Goal: Transaction & Acquisition: Purchase product/service

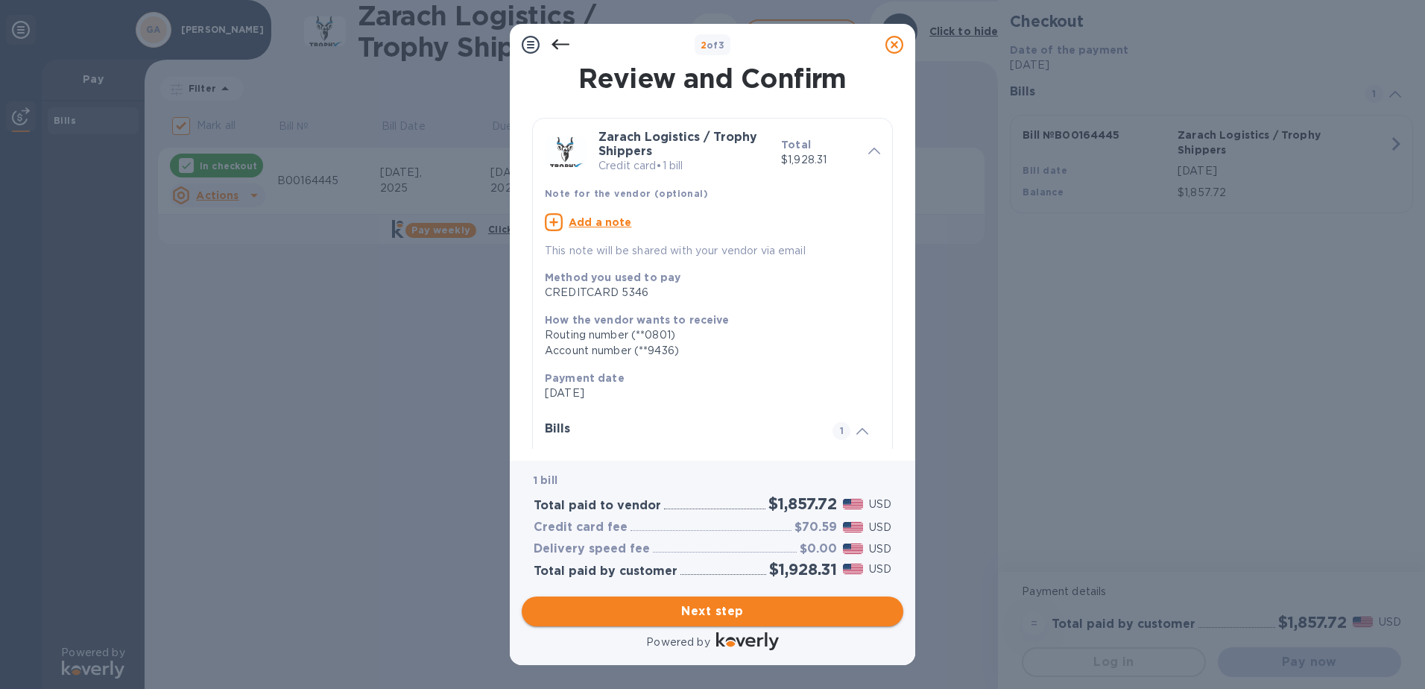
click at [710, 607] on span "Next step" at bounding box center [713, 611] width 358 height 18
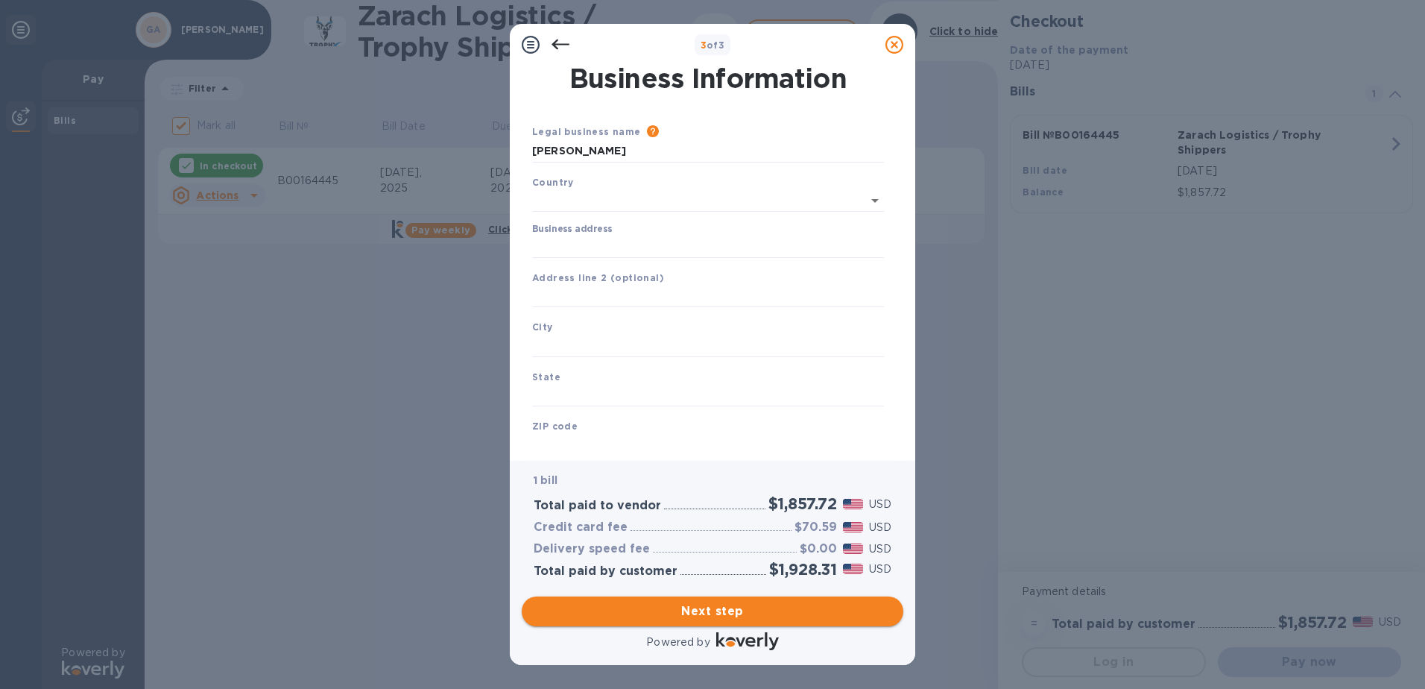
type input "[GEOGRAPHIC_DATA]"
click at [591, 244] on input "Business address" at bounding box center [708, 244] width 352 height 22
type input "[STREET_ADDRESS]"
click at [610, 297] on input "text" at bounding box center [708, 294] width 352 height 22
type input "Suite 101"
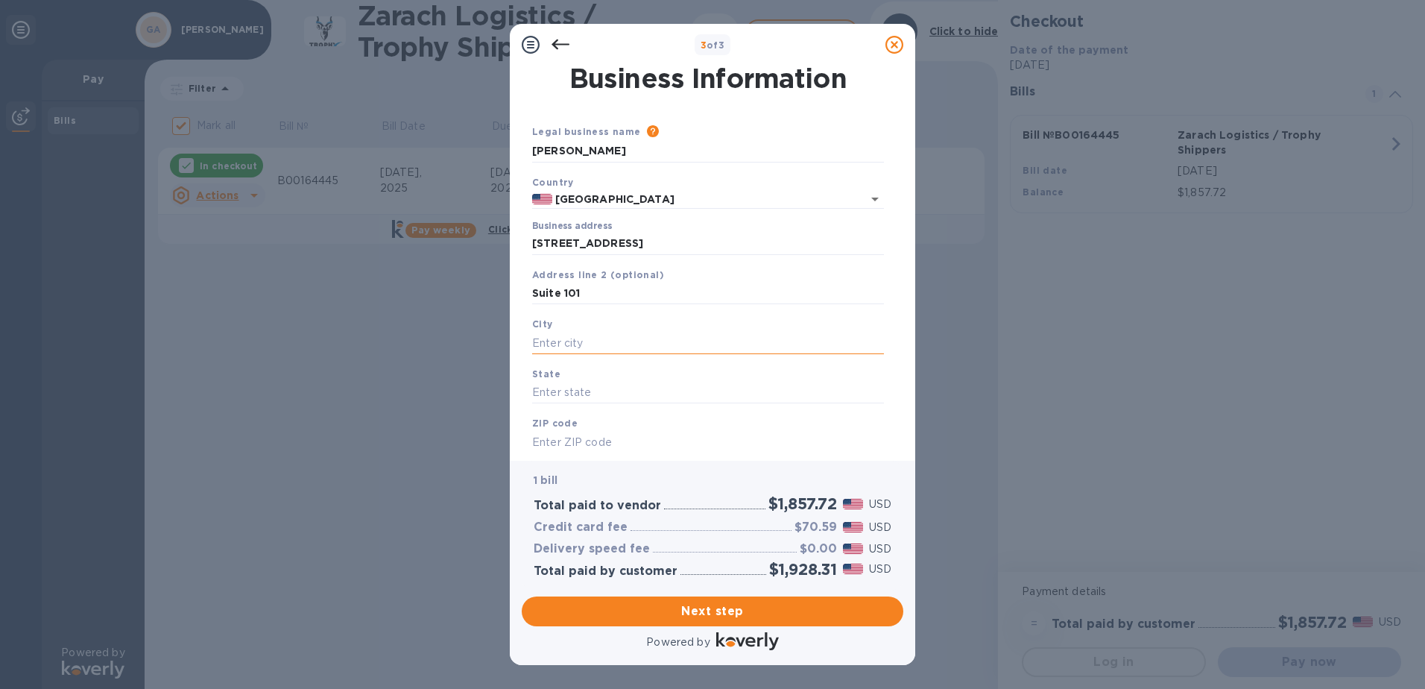
click at [565, 344] on input "text" at bounding box center [708, 343] width 352 height 22
type input "San Antonio"
drag, startPoint x: 636, startPoint y: 240, endPoint x: 531, endPoint y: 240, distance: 104.4
click at [531, 240] on div "Business address [STREET_ADDRESS]" at bounding box center [708, 238] width 364 height 46
type input "[GEOGRAPHIC_DATA]"
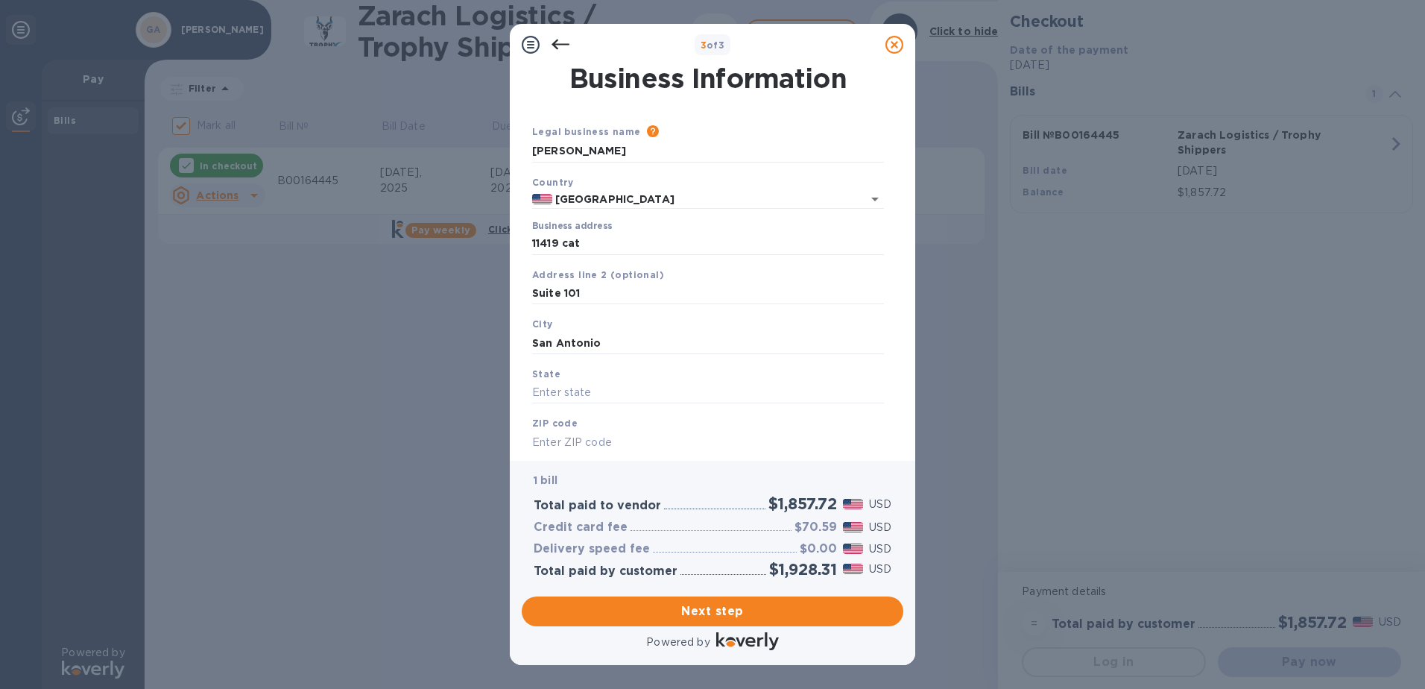
type input "Boerne"
type input "[GEOGRAPHIC_DATA]"
type input "78006"
drag, startPoint x: 578, startPoint y: 292, endPoint x: 516, endPoint y: 292, distance: 62.6
click at [516, 292] on div "Business Information Legal business name Please provide the legal name that app…" at bounding box center [712, 263] width 405 height 395
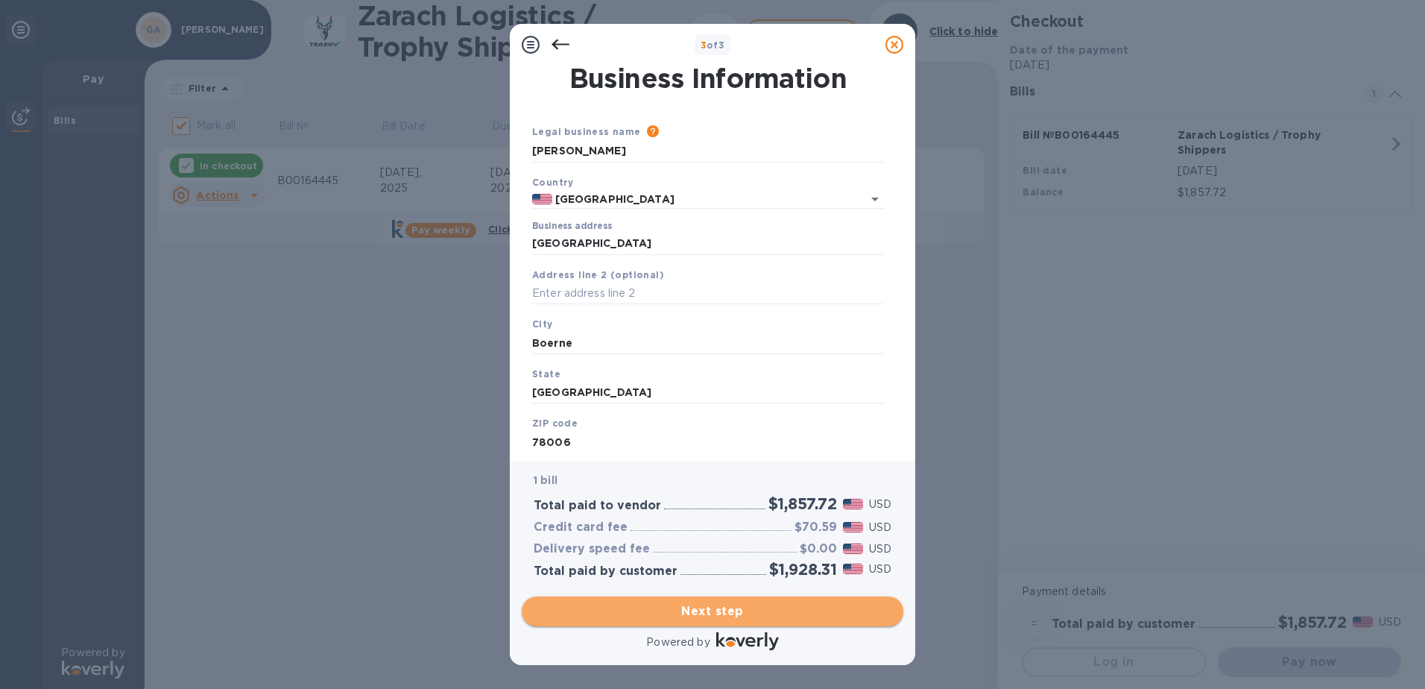
click at [717, 605] on span "Next step" at bounding box center [713, 611] width 358 height 18
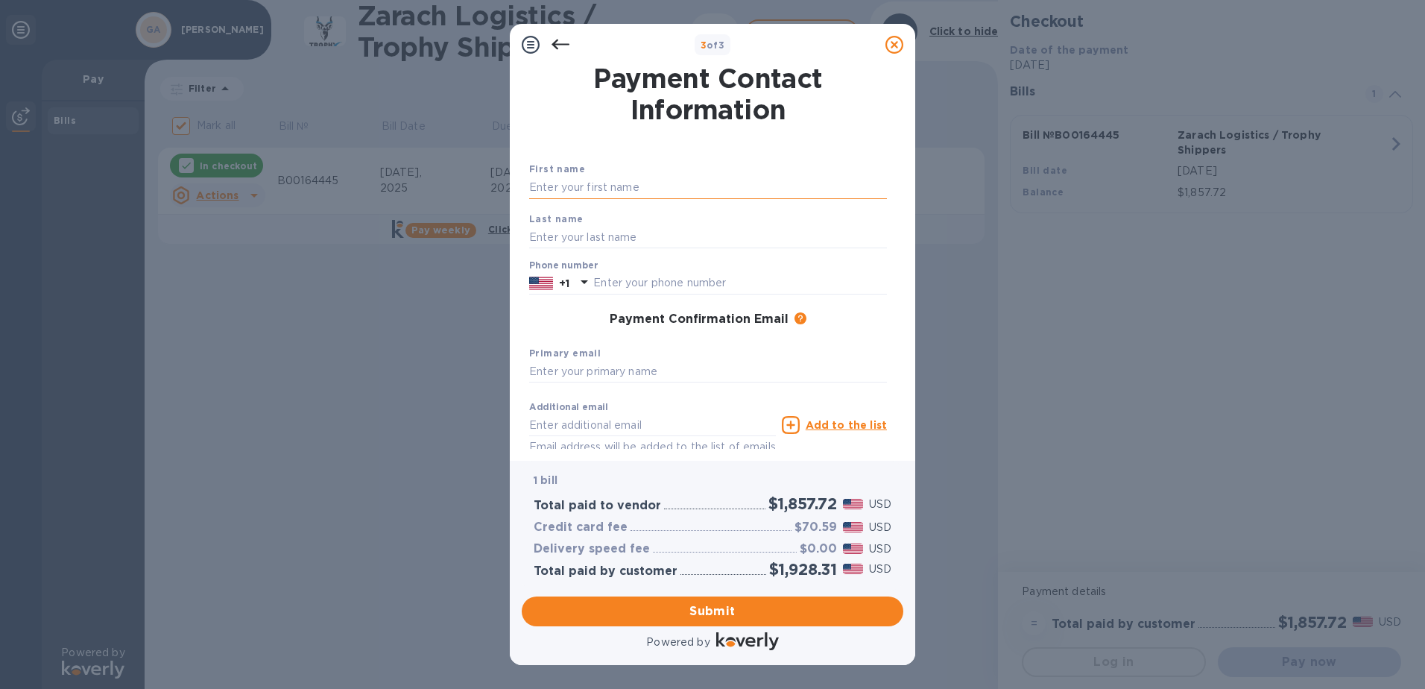
click at [582, 186] on input "text" at bounding box center [708, 188] width 358 height 22
type input "[PERSON_NAME]"
type input "2108657969"
type input "[PERSON_NAME][EMAIL_ADDRESS][DOMAIN_NAME]"
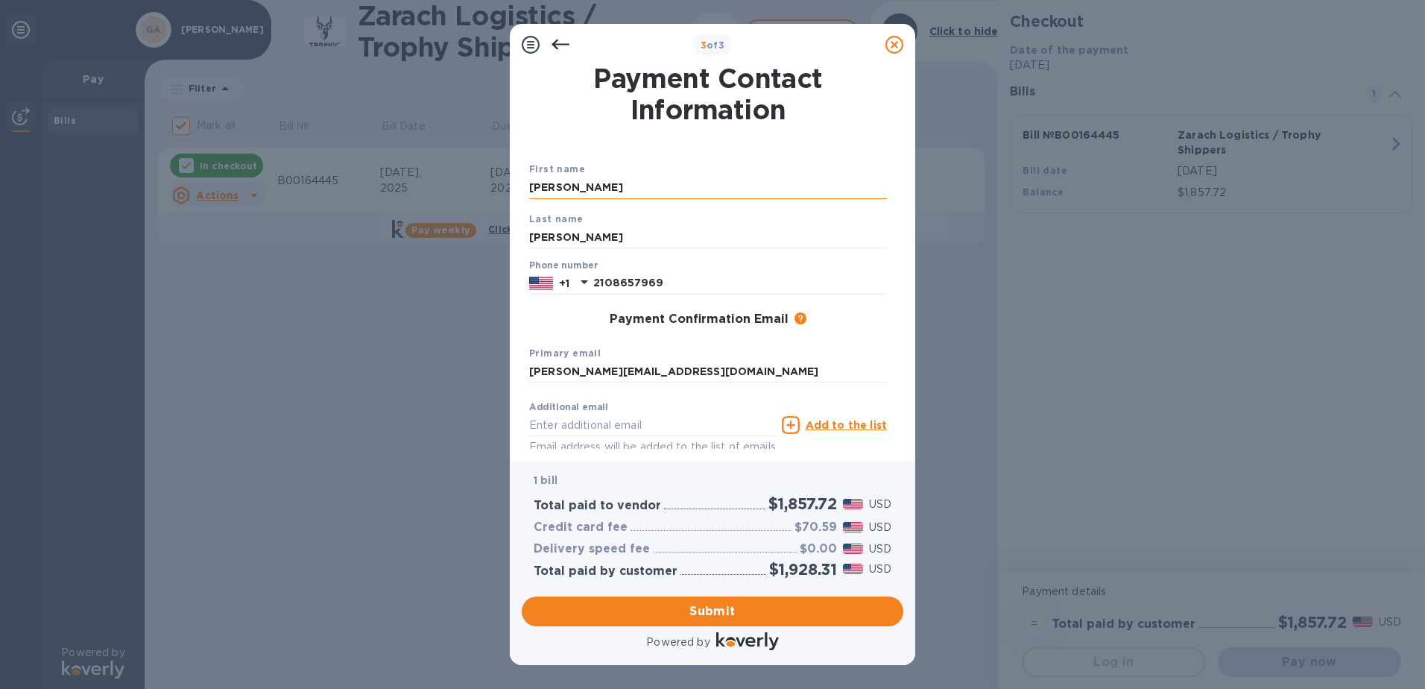
type input "[PERSON_NAME][EMAIL_ADDRESS][DOMAIN_NAME]"
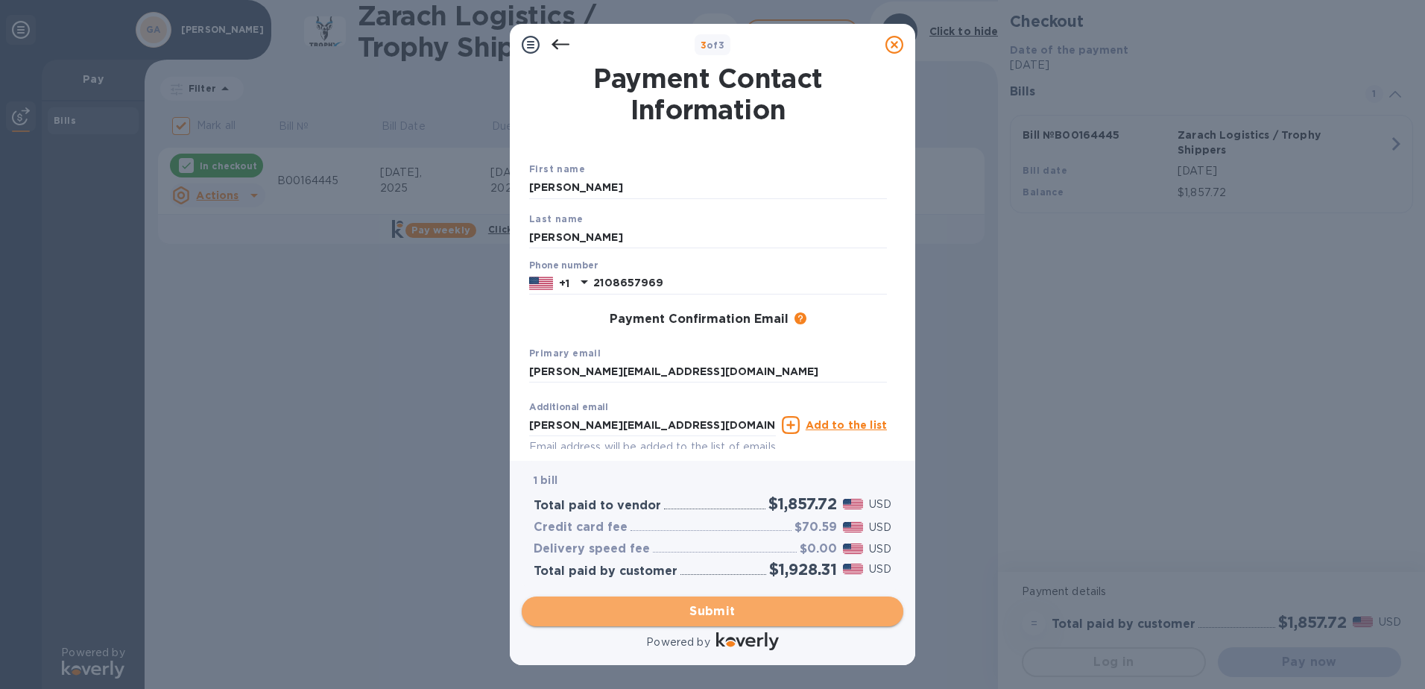
click at [692, 607] on span "Submit" at bounding box center [713, 611] width 358 height 18
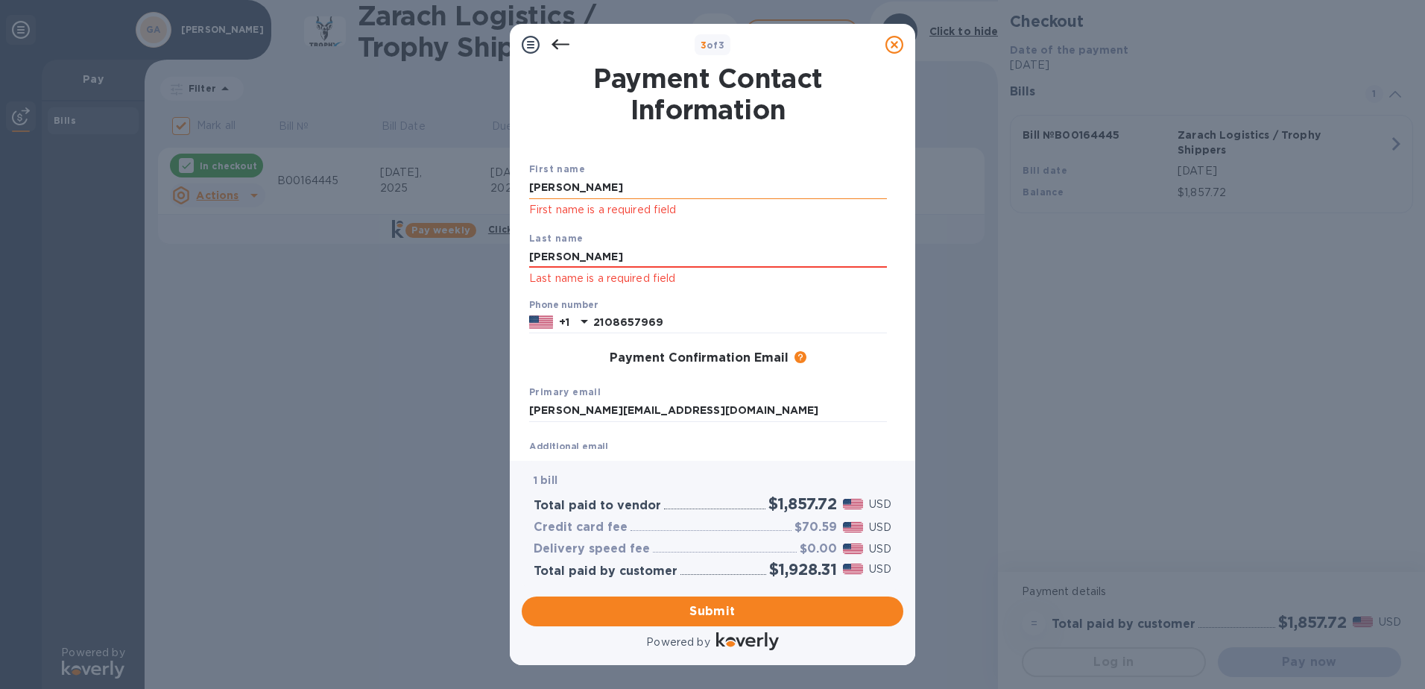
click at [622, 184] on input "[PERSON_NAME]" at bounding box center [708, 188] width 358 height 22
click at [614, 186] on input "[PERSON_NAME]" at bounding box center [708, 188] width 358 height 22
click at [553, 259] on input "[PERSON_NAME]" at bounding box center [708, 257] width 358 height 22
click at [593, 257] on input "[PERSON_NAME]" at bounding box center [708, 257] width 358 height 22
drag, startPoint x: 581, startPoint y: 186, endPoint x: 502, endPoint y: 183, distance: 78.3
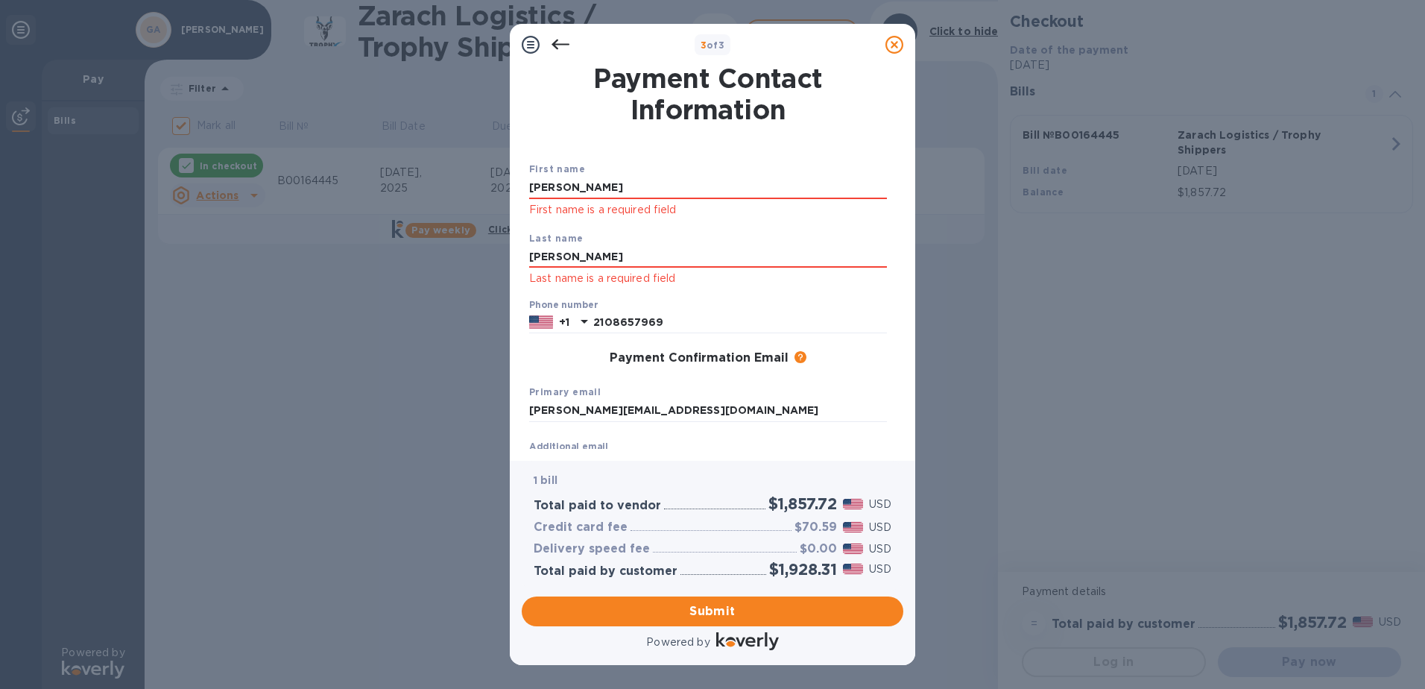
click at [502, 183] on div "3 of 3 Payment Contact Information First name [PERSON_NAME] First name is a req…" at bounding box center [712, 344] width 1425 height 689
type input "[PERSON_NAME]"
click at [545, 258] on input "[PERSON_NAME]" at bounding box center [708, 257] width 358 height 22
drag, startPoint x: 602, startPoint y: 257, endPoint x: 500, endPoint y: 258, distance: 102.1
click at [500, 258] on div "3 of 3 Payment Contact Information First name [PERSON_NAME] First name is a req…" at bounding box center [712, 344] width 1425 height 689
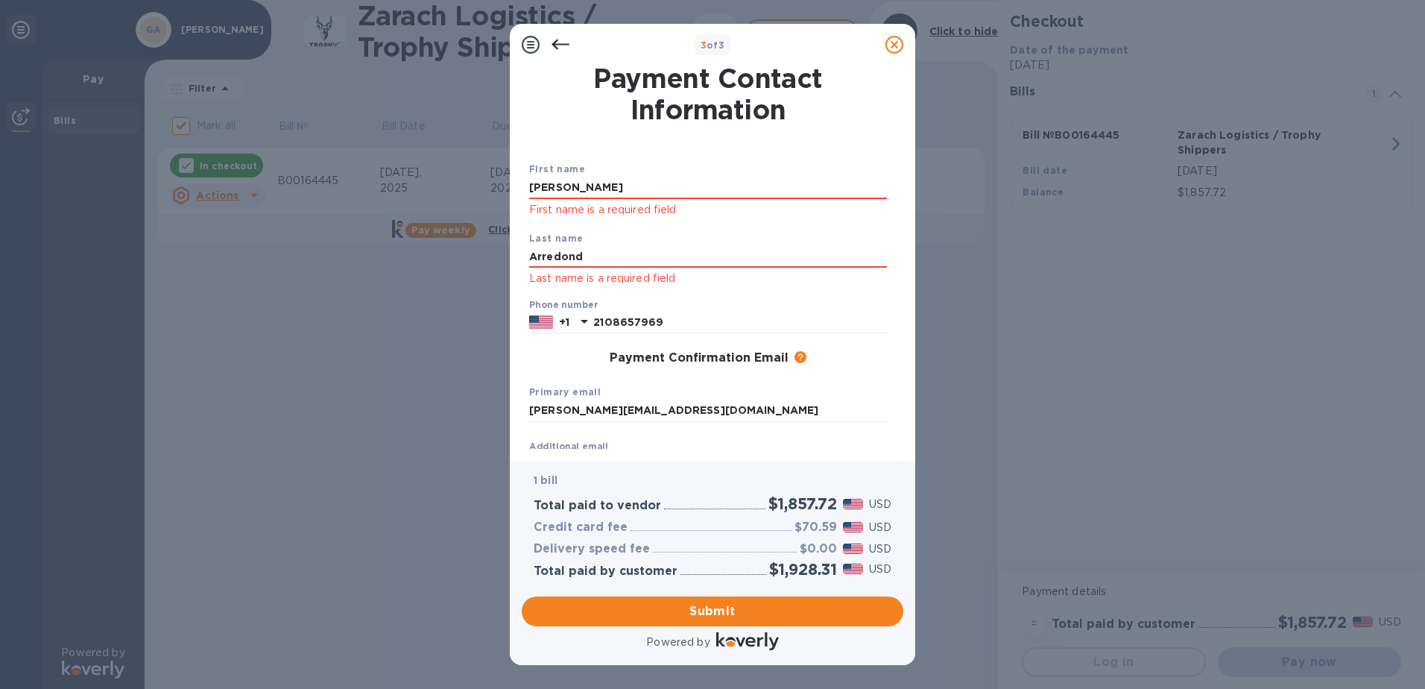
type input "[PERSON_NAME]"
click at [830, 316] on input "2108657969" at bounding box center [740, 323] width 294 height 22
click at [722, 607] on span "Submit" at bounding box center [713, 611] width 358 height 18
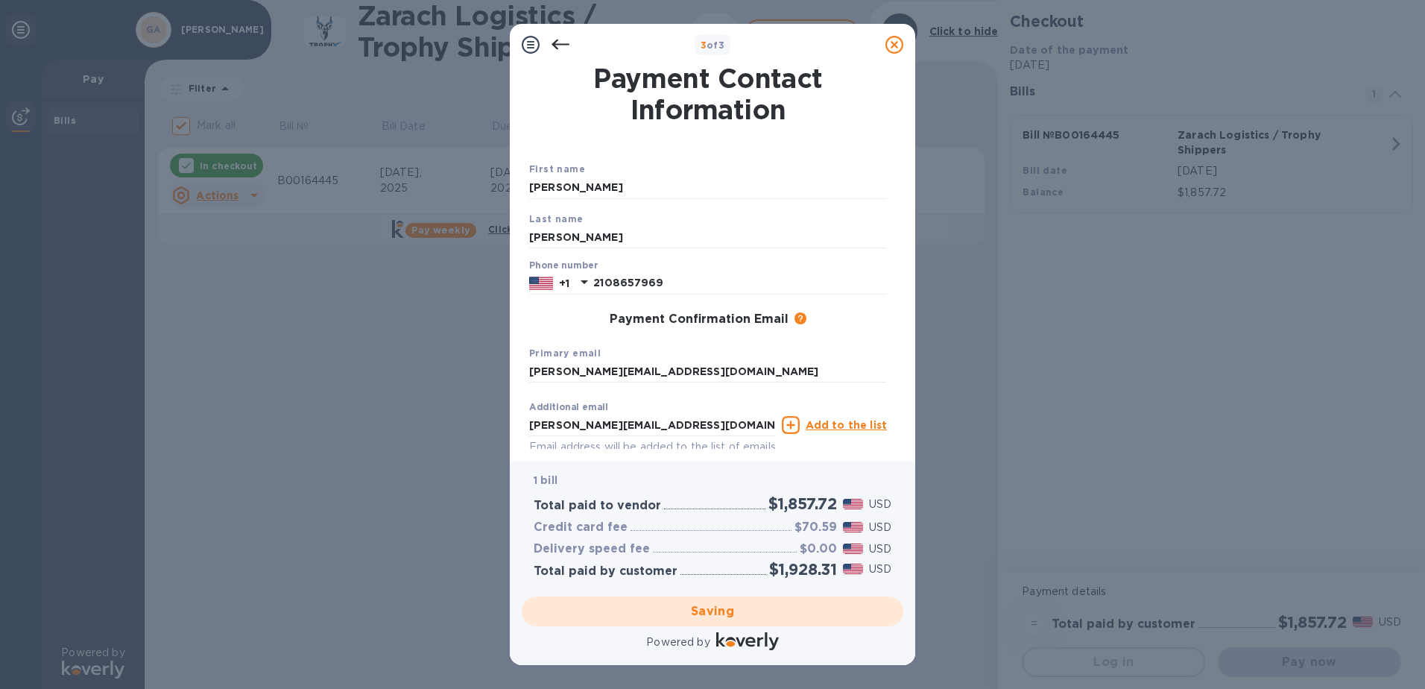
checkbox input "false"
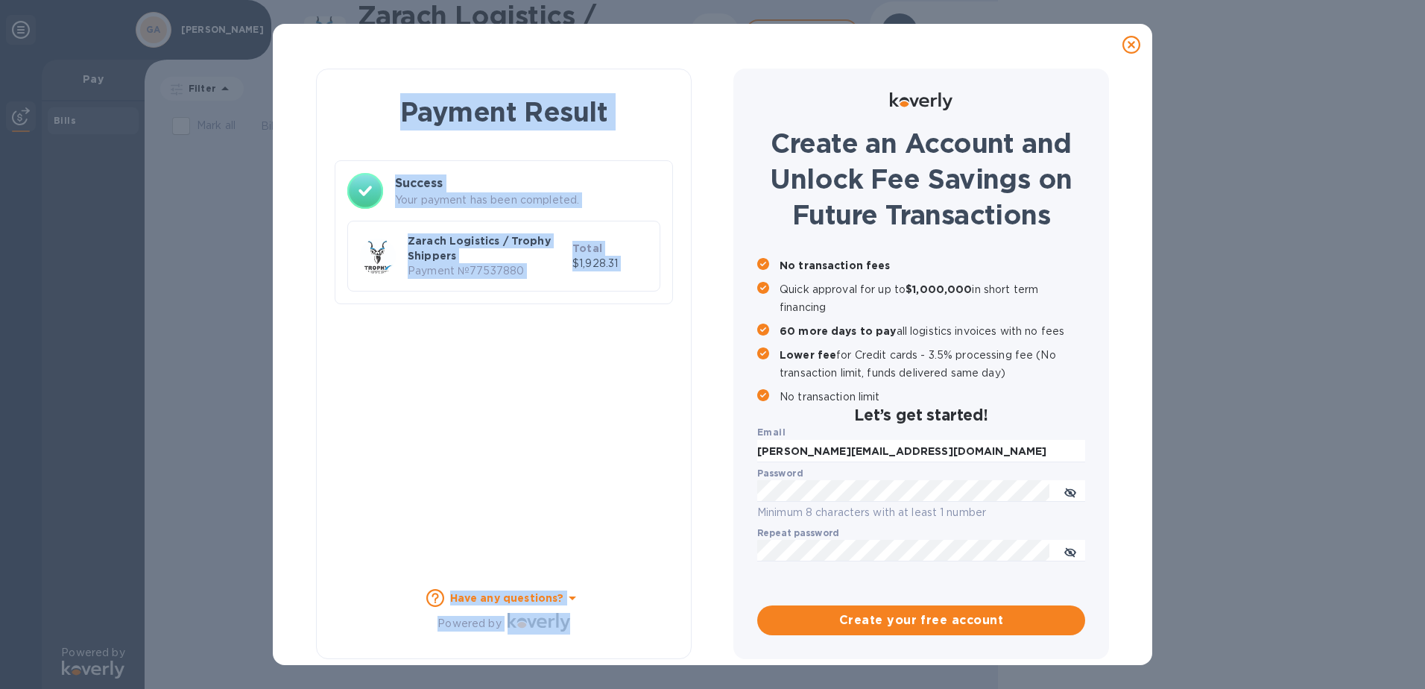
drag, startPoint x: 317, startPoint y: 71, endPoint x: 640, endPoint y: 625, distance: 642.0
click at [640, 625] on div "Payment Result Success Your payment has been completed. Zarach Logistics / Trop…" at bounding box center [712, 361] width 841 height 590
copy div "Payment Result Success Your payment has been completed. Zarach Logistics / Trop…"
